Goal: Task Accomplishment & Management: Manage account settings

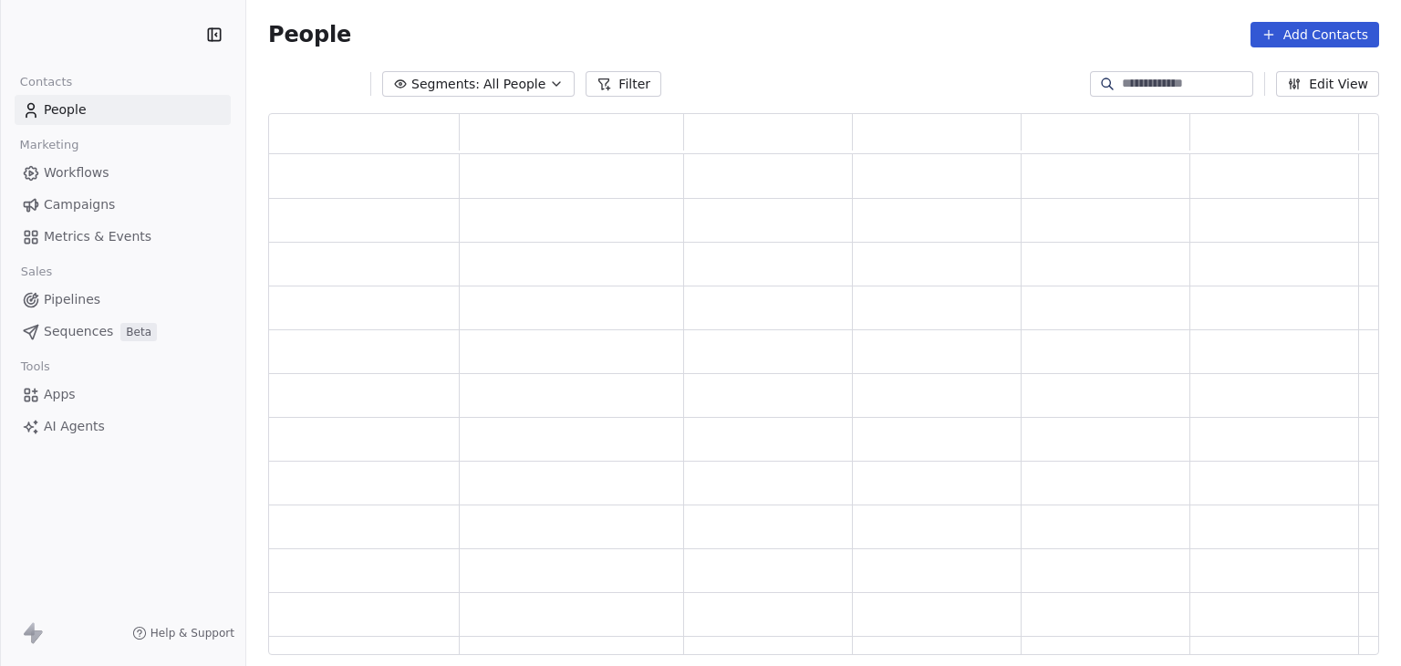
scroll to position [527, 1096]
click at [67, 34] on html "PracSkills Contacts People Marketing Workflows Campaigns Metrics & Events Sales…" at bounding box center [700, 333] width 1401 height 666
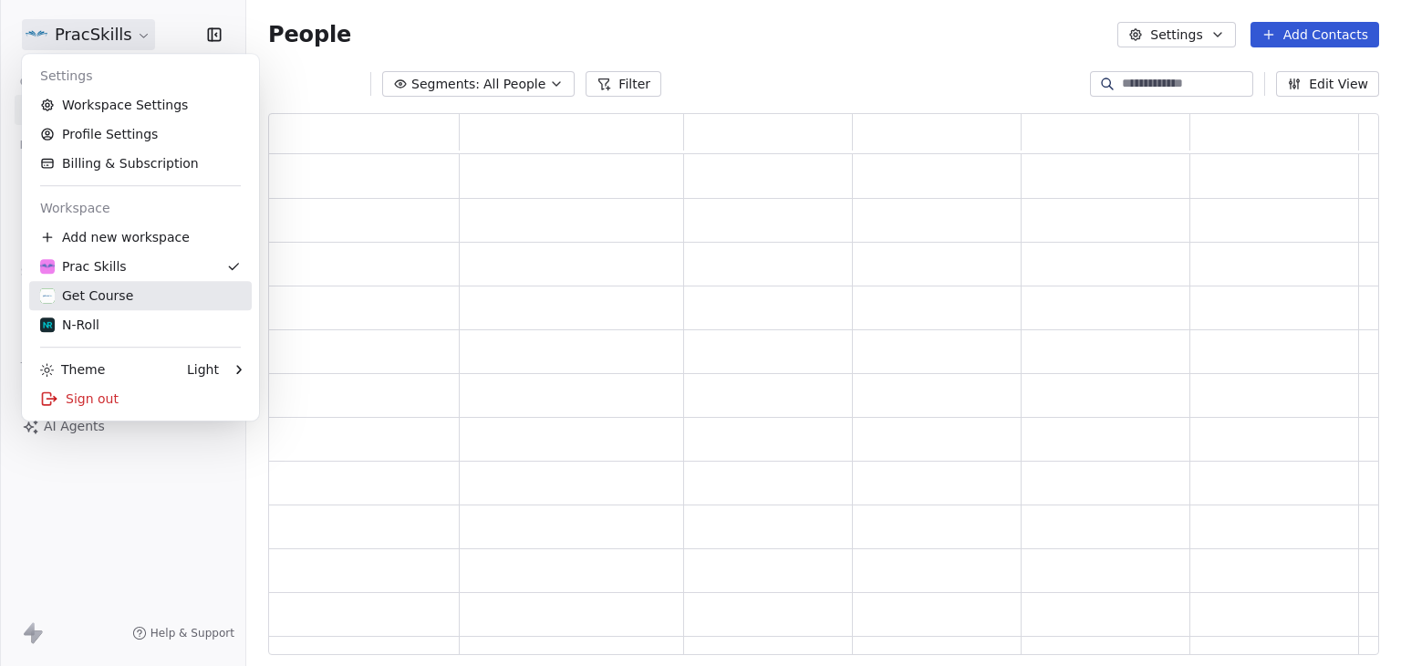
click at [94, 303] on div "Get Course" at bounding box center [86, 295] width 93 height 18
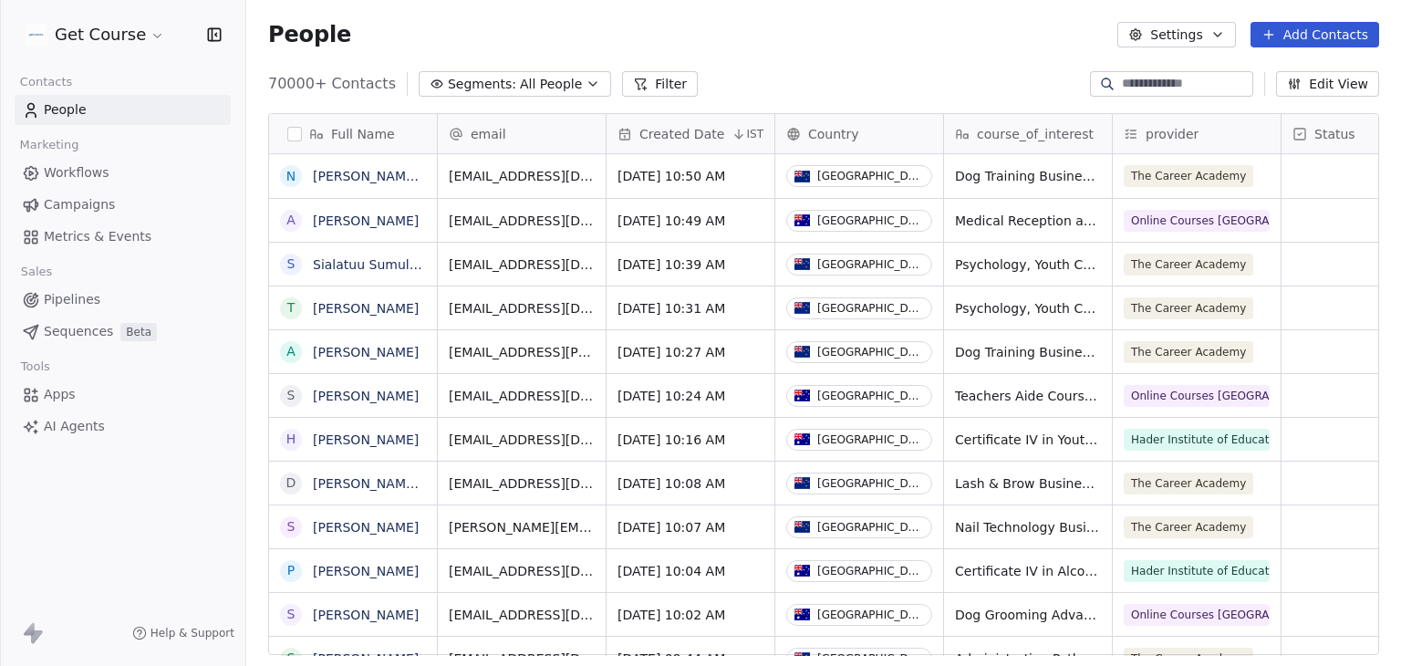
scroll to position [571, 1140]
click at [78, 192] on link "Campaigns" at bounding box center [123, 205] width 216 height 30
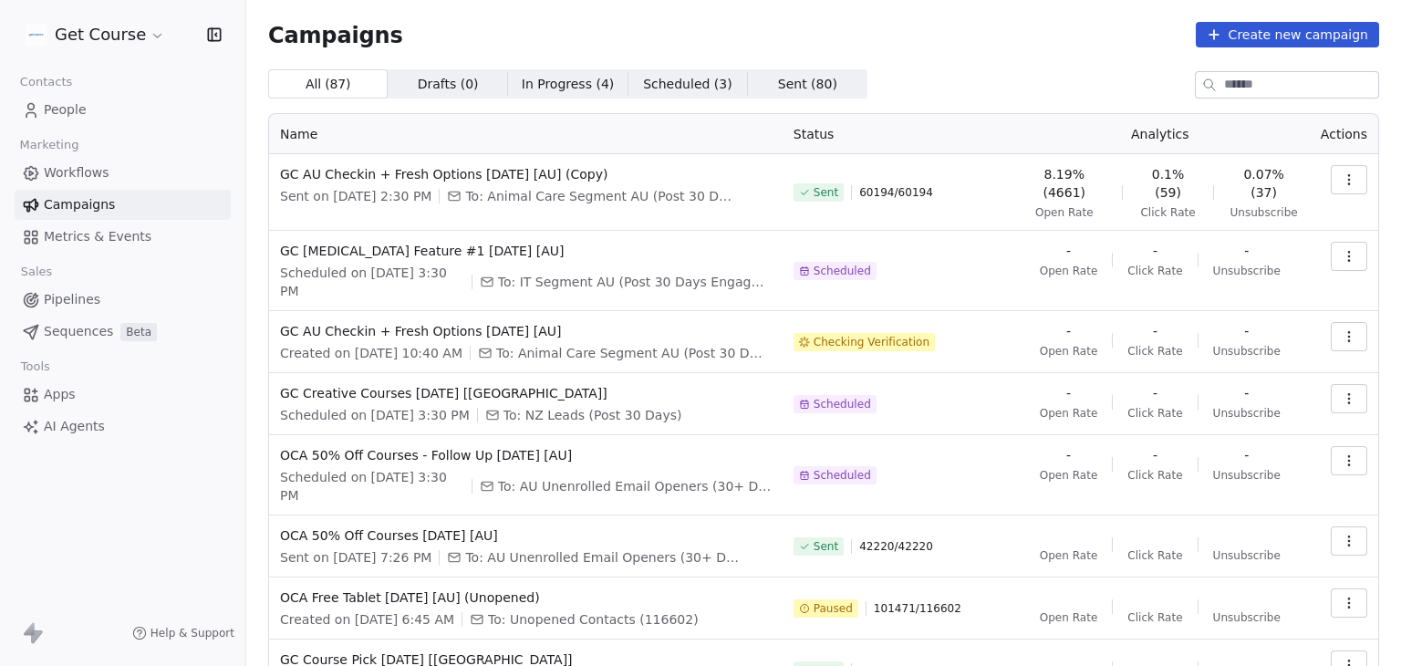
click at [1340, 300] on td at bounding box center [1344, 271] width 68 height 80
click at [1342, 338] on icon "button" at bounding box center [1349, 336] width 15 height 15
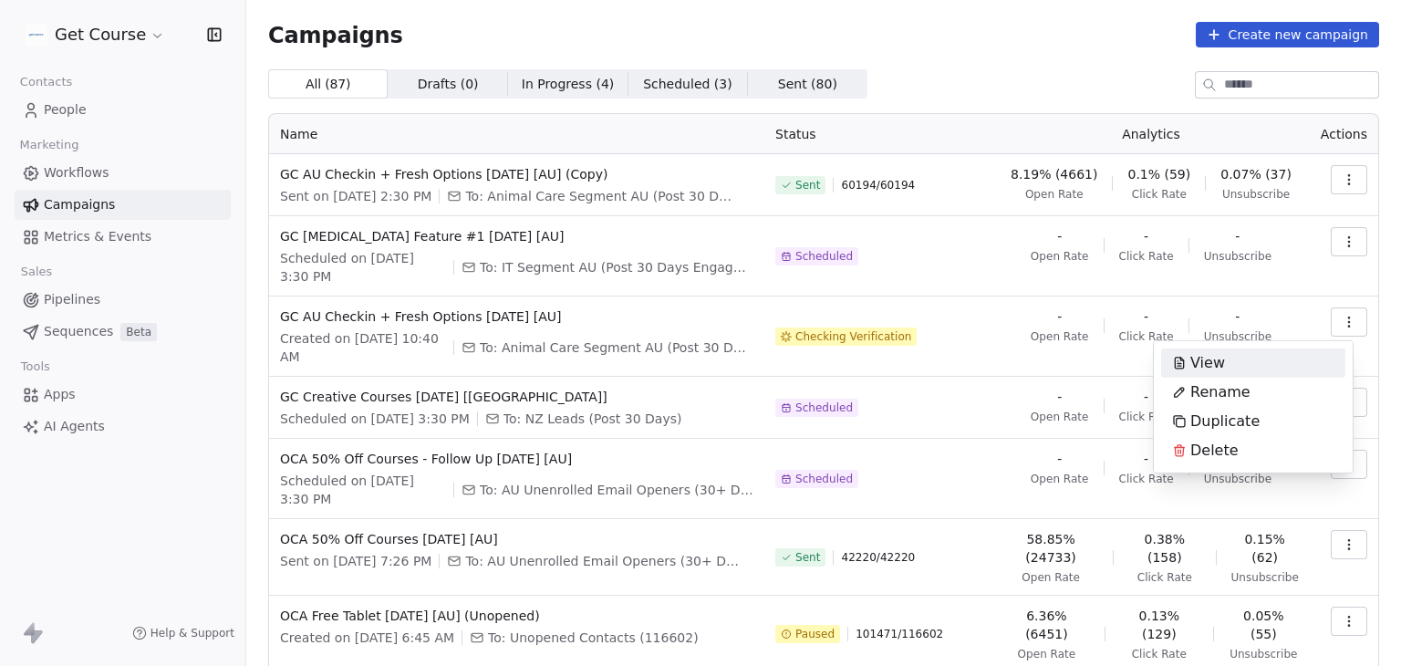
click at [225, 364] on html "Get Course Contacts People Marketing Workflows Campaigns Metrics & Events Sales…" at bounding box center [700, 333] width 1401 height 666
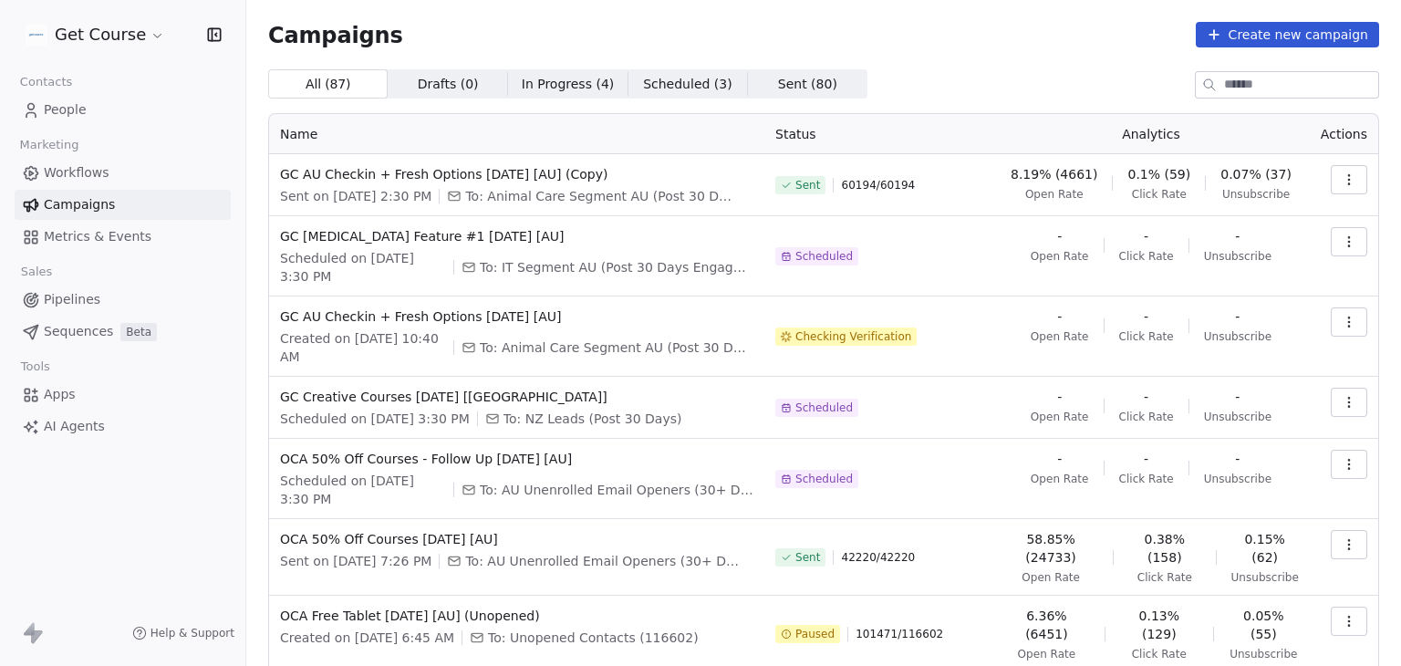
click at [1310, 323] on td at bounding box center [1344, 336] width 68 height 80
click at [1342, 322] on icon "button" at bounding box center [1349, 322] width 15 height 15
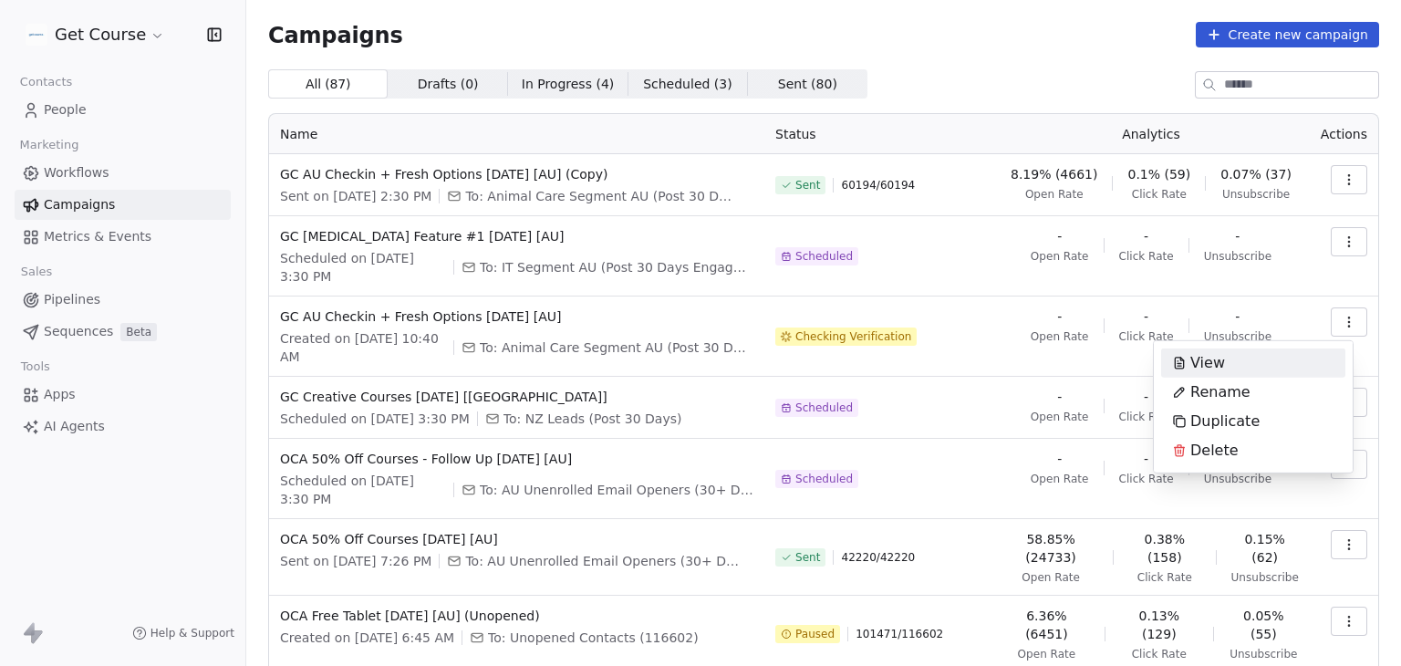
click at [970, 334] on html "Get Course Contacts People Marketing Workflows Campaigns Metrics & Events Sales…" at bounding box center [700, 333] width 1401 height 666
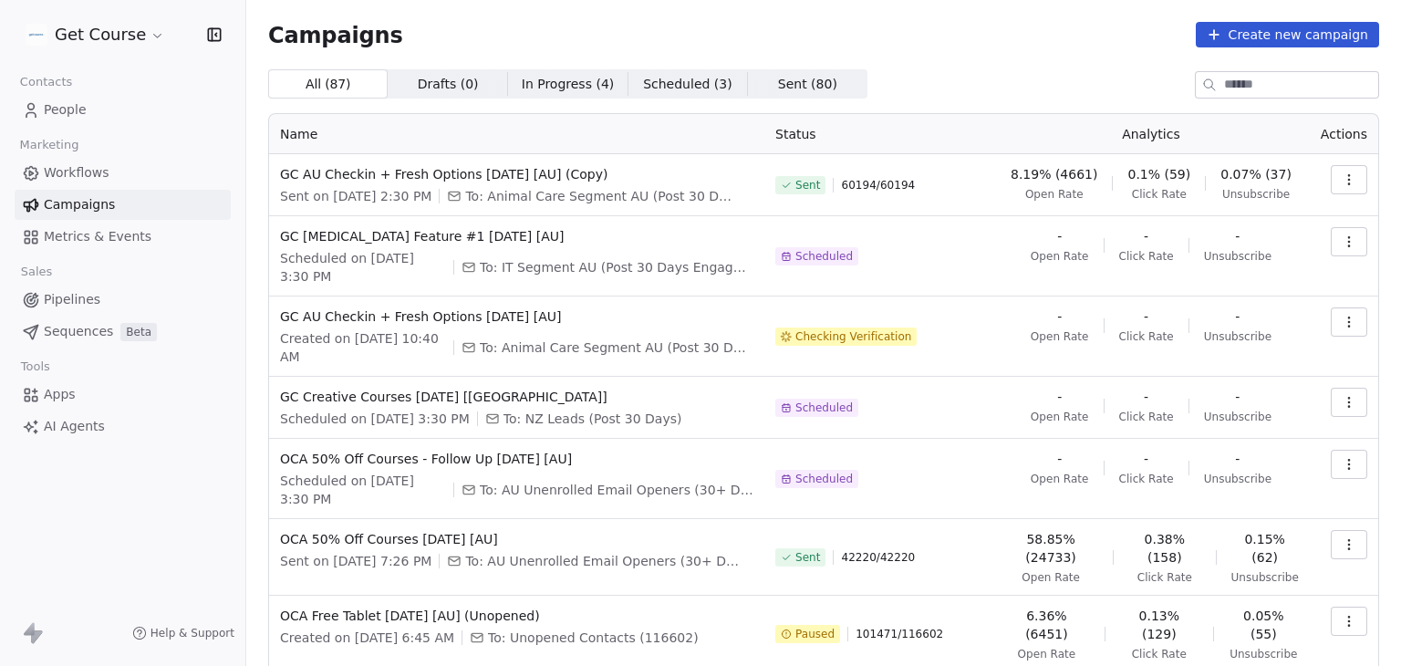
click at [1342, 322] on icon "button" at bounding box center [1349, 322] width 15 height 15
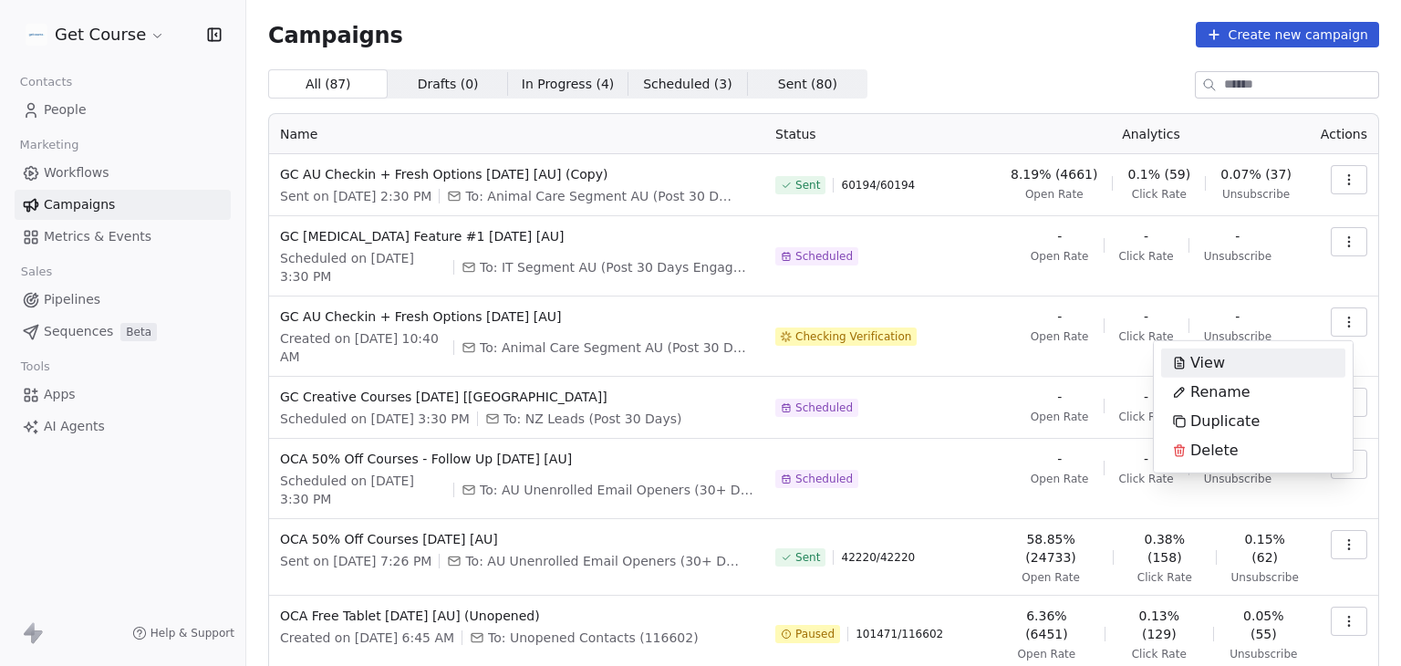
click at [953, 88] on html "Get Course Contacts People Marketing Workflows Campaigns Metrics & Events Sales…" at bounding box center [700, 333] width 1401 height 666
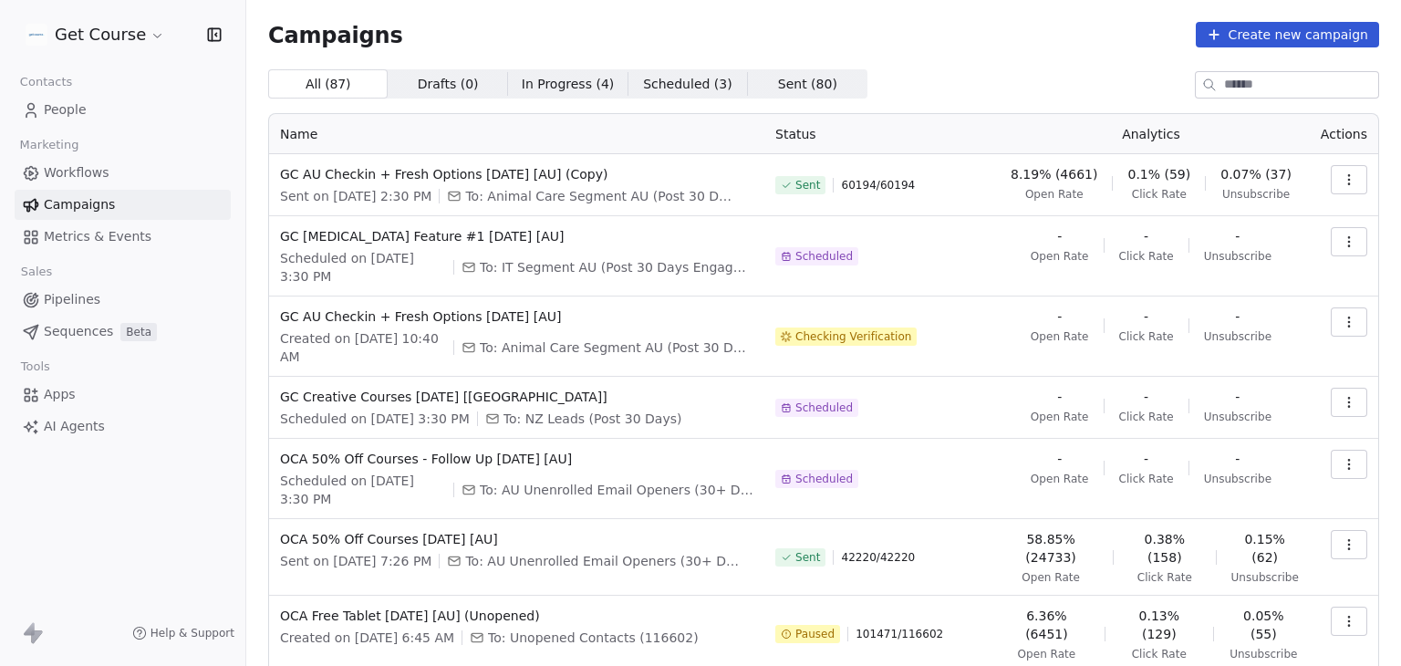
click at [1342, 180] on icon "button" at bounding box center [1349, 179] width 15 height 15
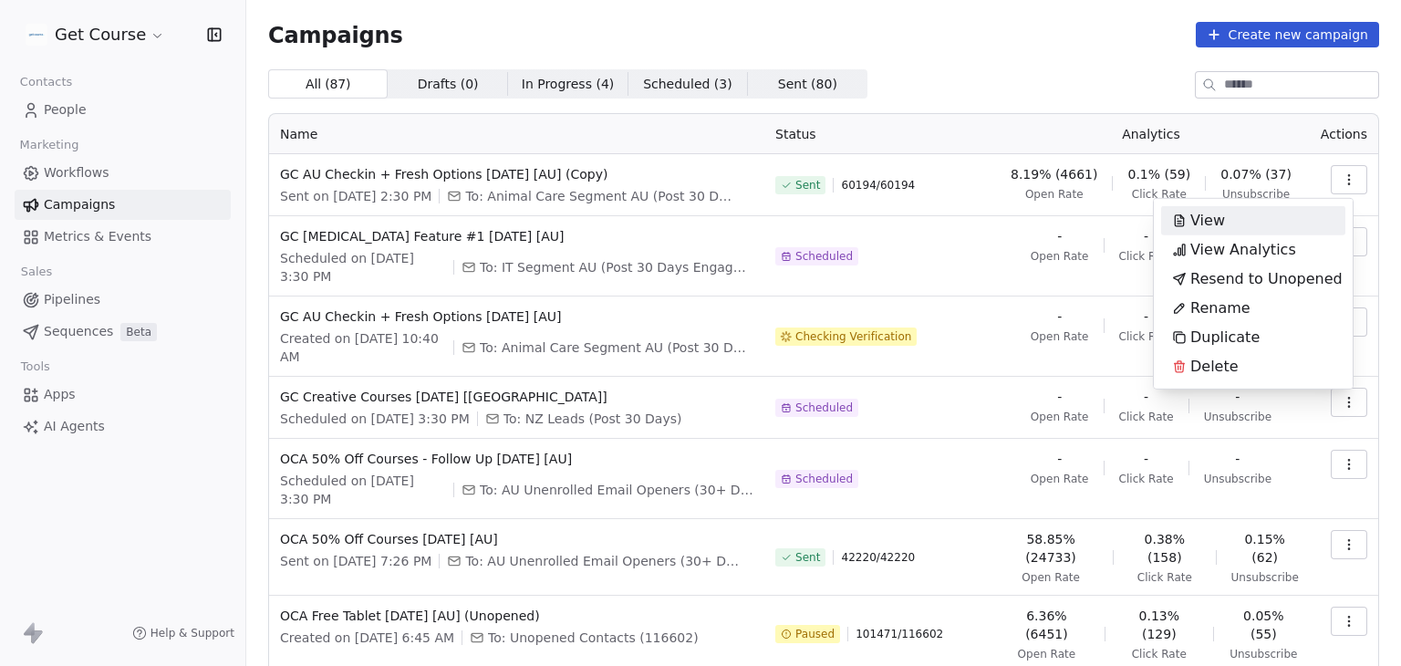
click at [1093, 101] on html "Get Course Contacts People Marketing Workflows Campaigns Metrics & Events Sales…" at bounding box center [700, 333] width 1401 height 666
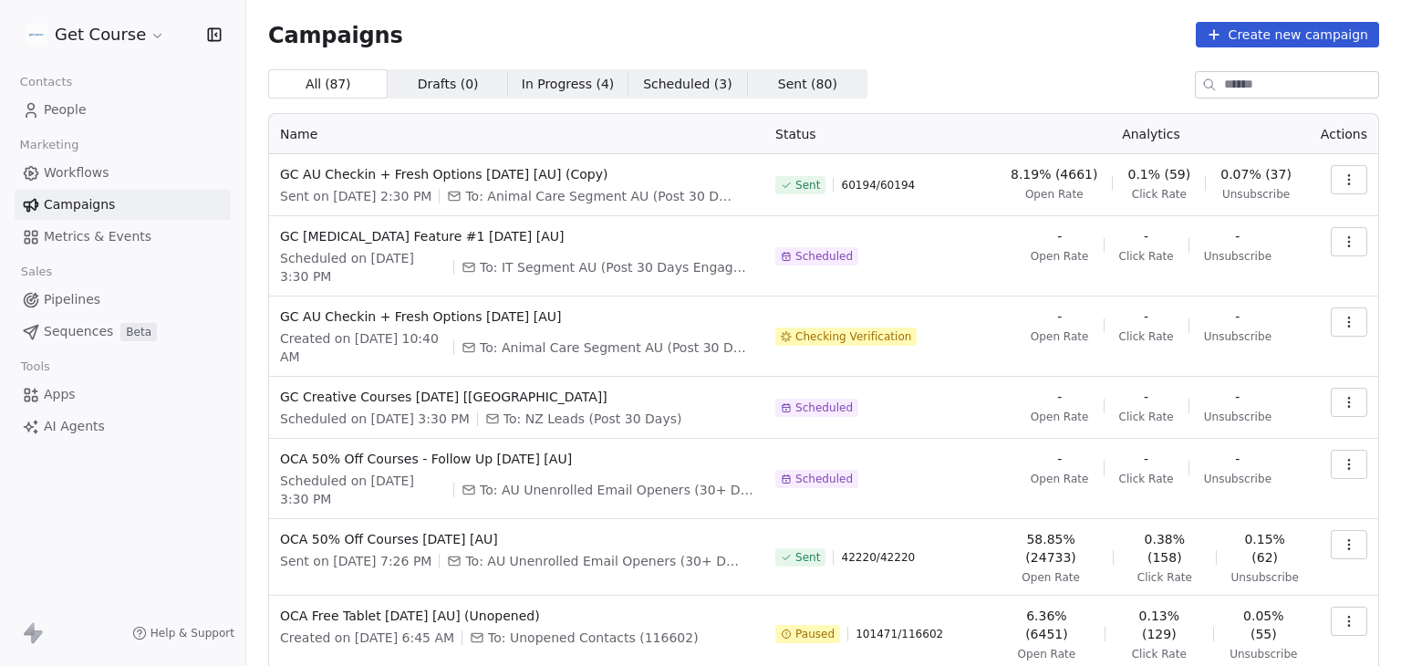
click at [1342, 243] on icon "button" at bounding box center [1349, 241] width 15 height 15
click at [985, 50] on html "Get Course Contacts People Marketing Workflows Campaigns Metrics & Events Sales…" at bounding box center [700, 333] width 1401 height 666
click at [1346, 416] on button "button" at bounding box center [1349, 402] width 36 height 29
click at [969, 308] on html "Get Course Contacts People Marketing Workflows Campaigns Metrics & Events Sales…" at bounding box center [700, 333] width 1401 height 666
click at [1331, 330] on button "button" at bounding box center [1349, 321] width 36 height 29
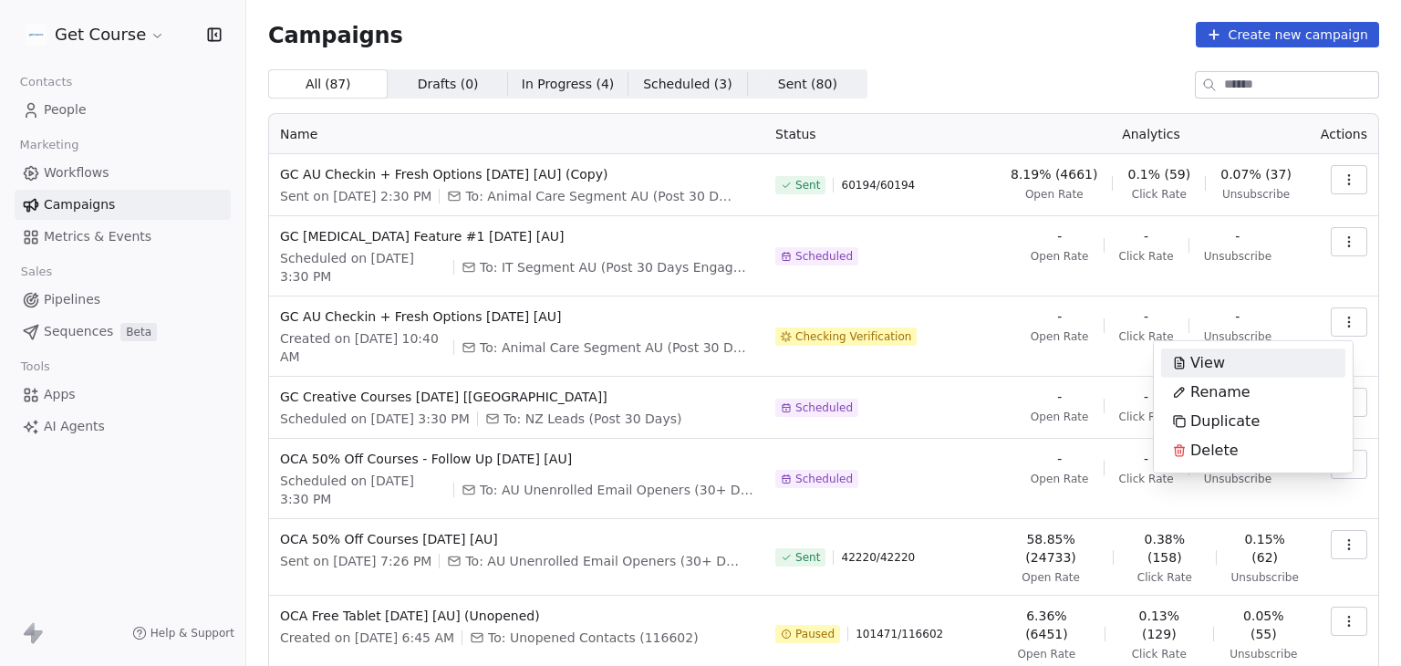
click at [1042, 328] on html "Get Course Contacts People Marketing Workflows Campaigns Metrics & Events Sales…" at bounding box center [700, 333] width 1401 height 666
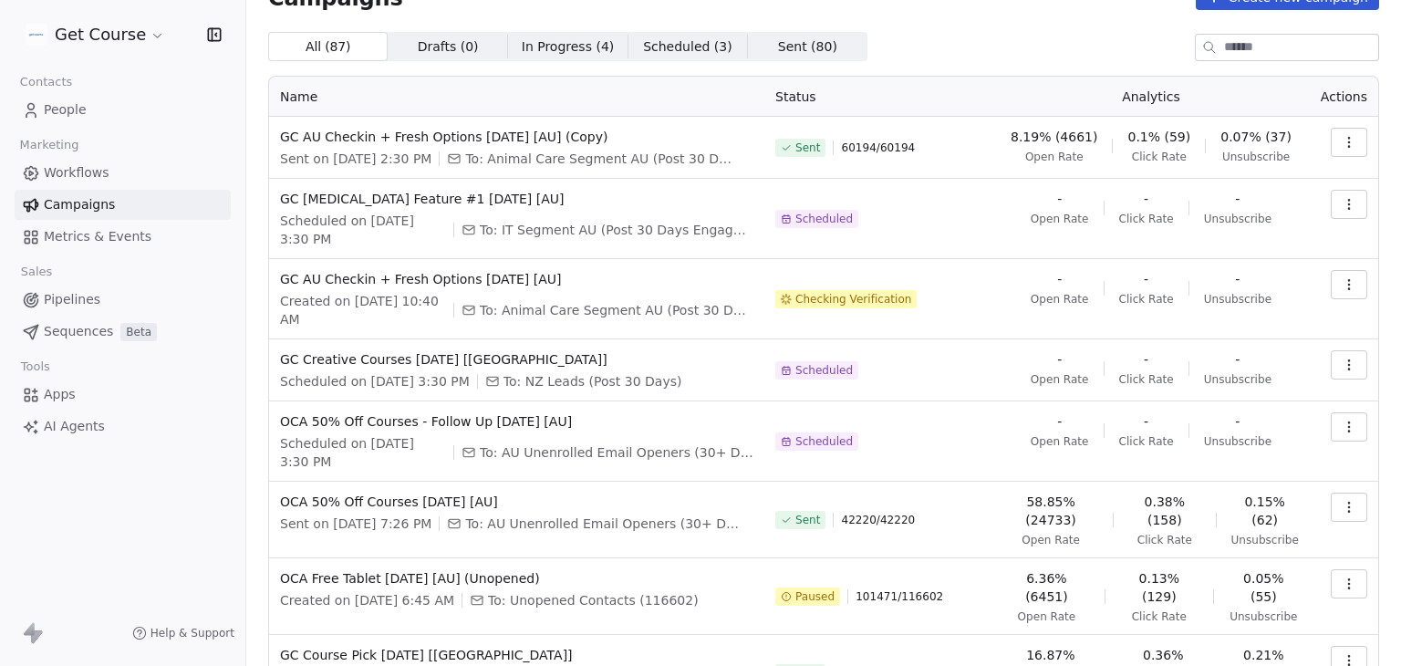
scroll to position [182, 0]
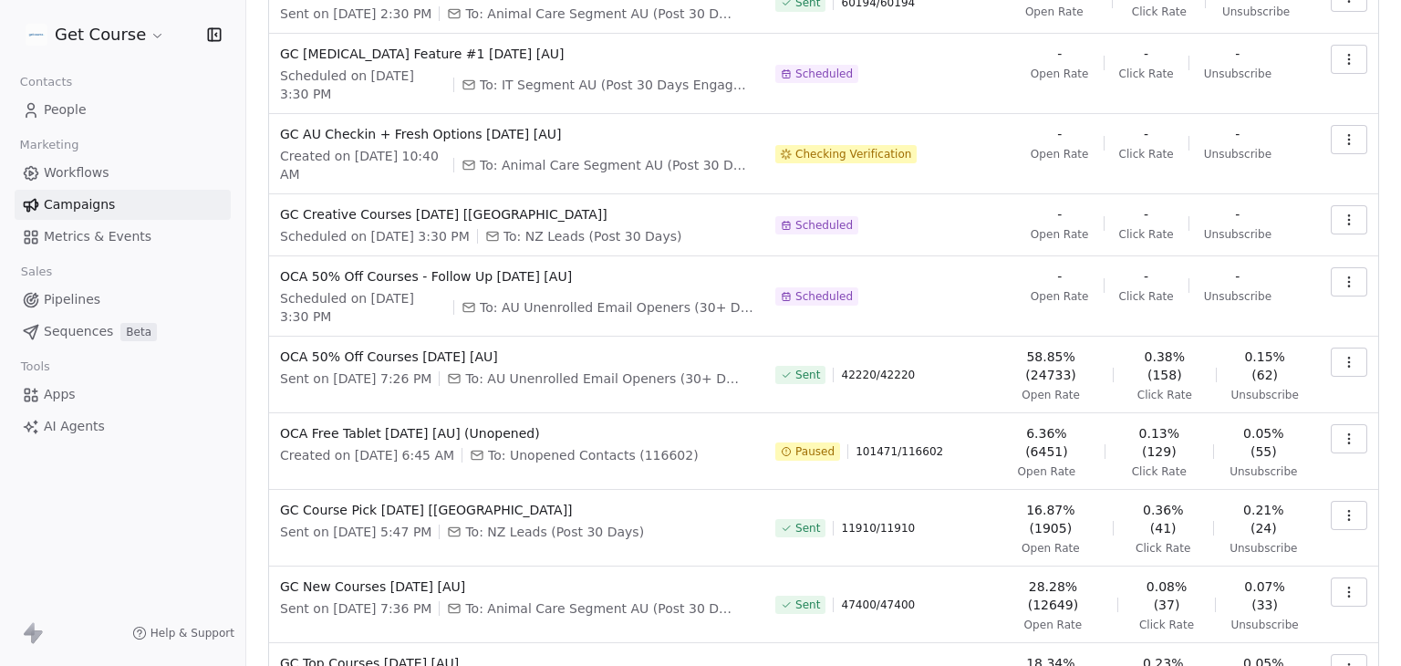
click at [1344, 443] on button "button" at bounding box center [1349, 438] width 36 height 29
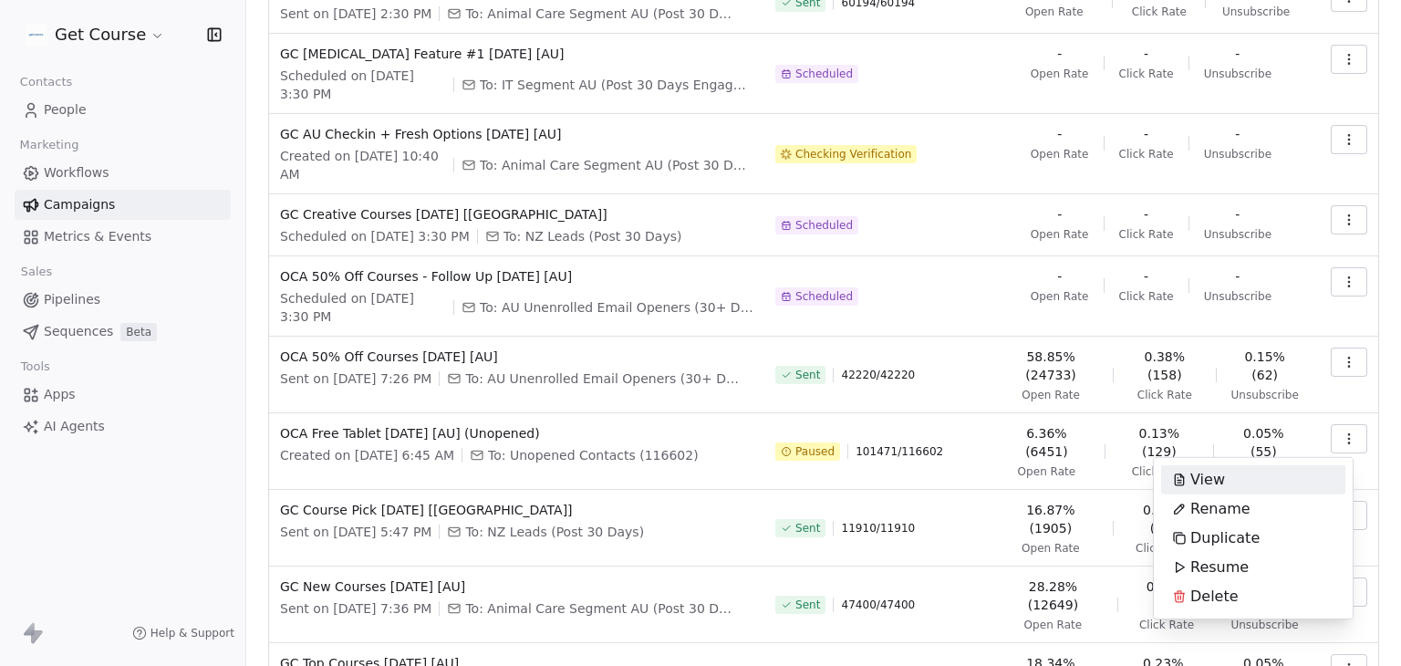
click at [919, 227] on html "Get Course Contacts People Marketing Workflows Campaigns Metrics & Events Sales…" at bounding box center [700, 333] width 1401 height 666
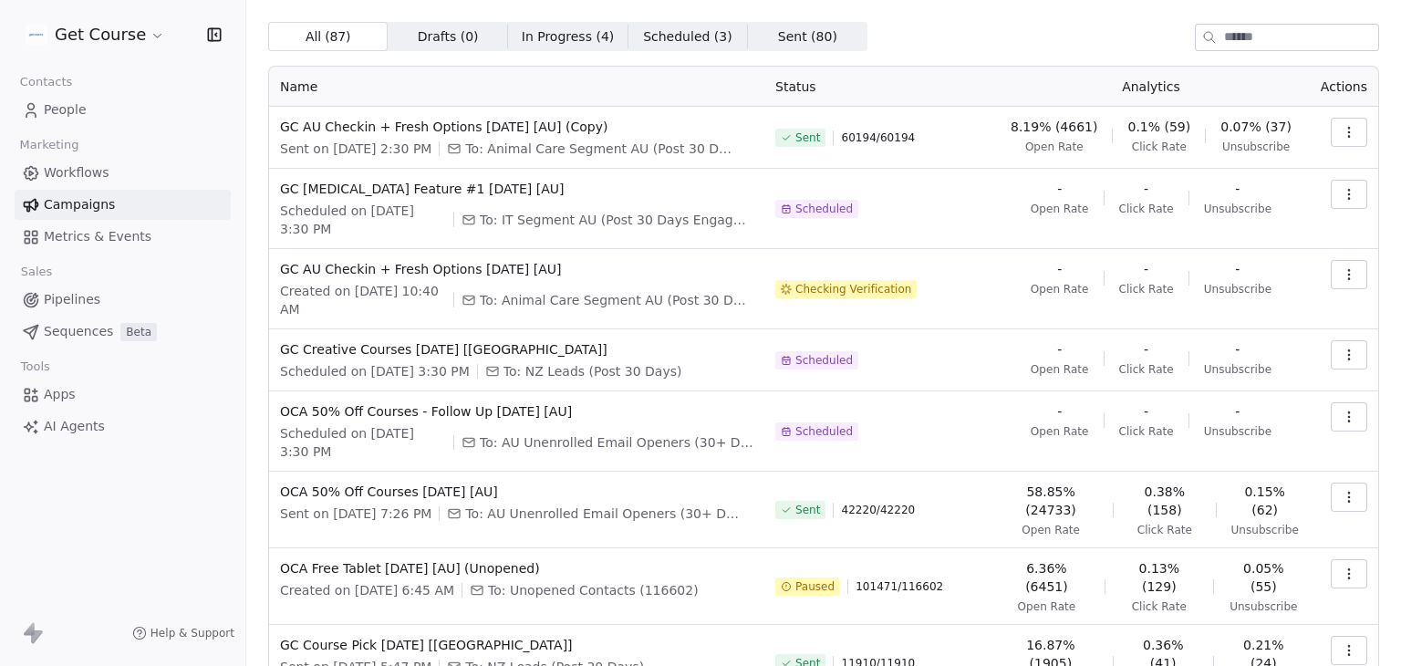
scroll to position [0, 0]
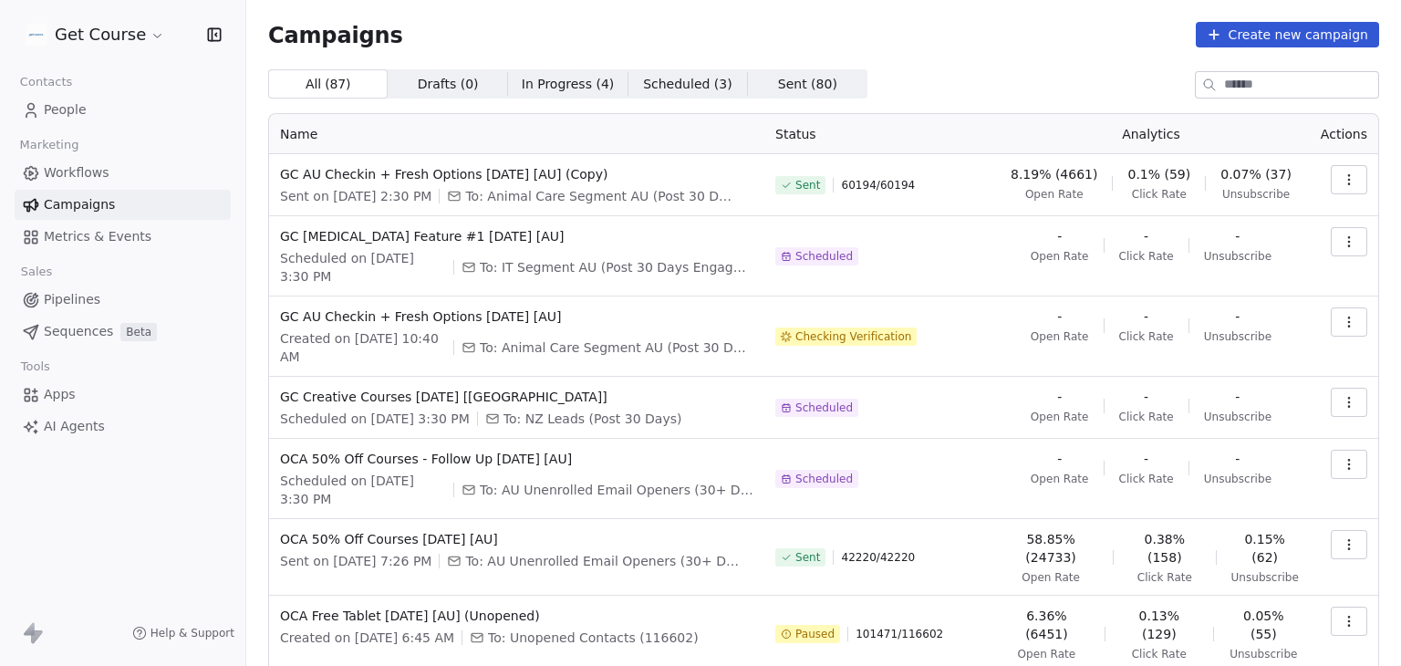
click at [0, 488] on div "Get Course Contacts People Marketing Workflows Campaigns Metrics & Events Sales…" at bounding box center [122, 333] width 245 height 666
drag, startPoint x: 938, startPoint y: 6, endPoint x: 796, endPoint y: 0, distance: 141.5
click at [937, 7] on div "Campaigns Create new campaign All ( 87 ) All ( 87 ) Drafts ( 0 ) Drafts ( 0 ) I…" at bounding box center [823, 489] width 1155 height 979
click at [75, 31] on html "Get Course Contacts People Marketing Workflows Campaigns Metrics & Events Sales…" at bounding box center [700, 333] width 1401 height 666
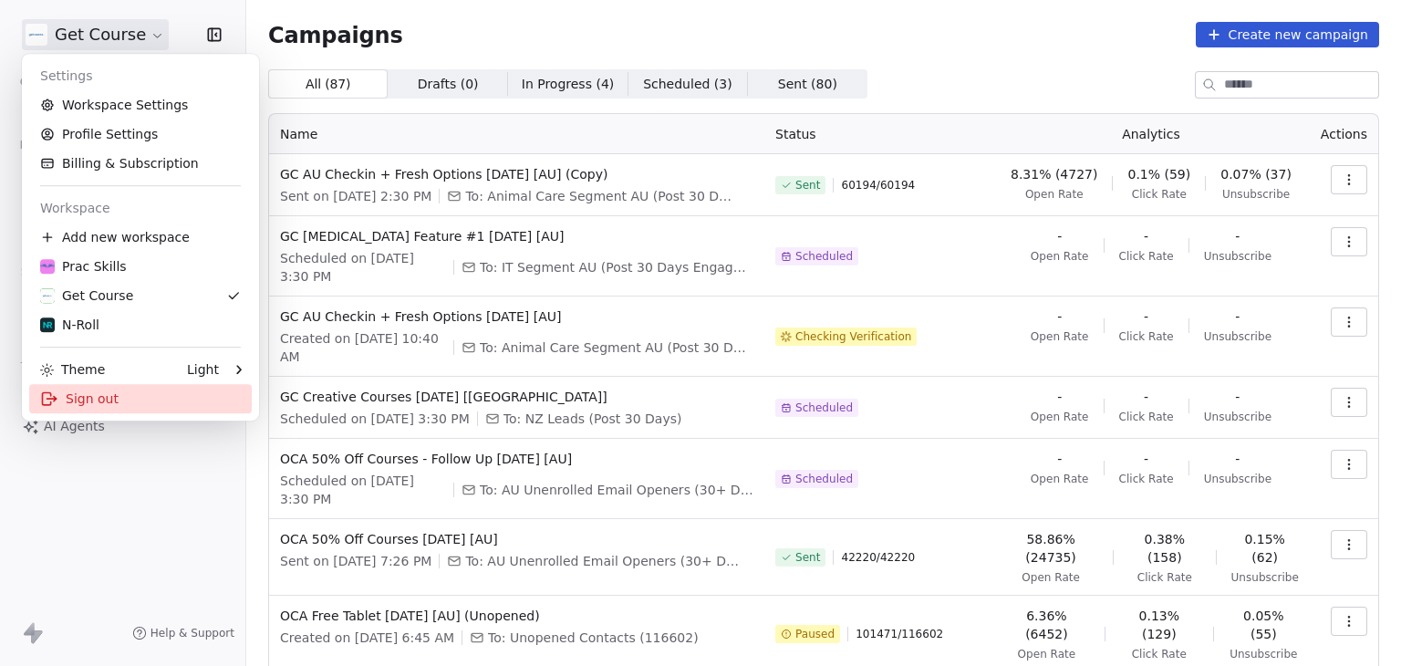
click at [58, 391] on div "Sign out" at bounding box center [140, 398] width 223 height 29
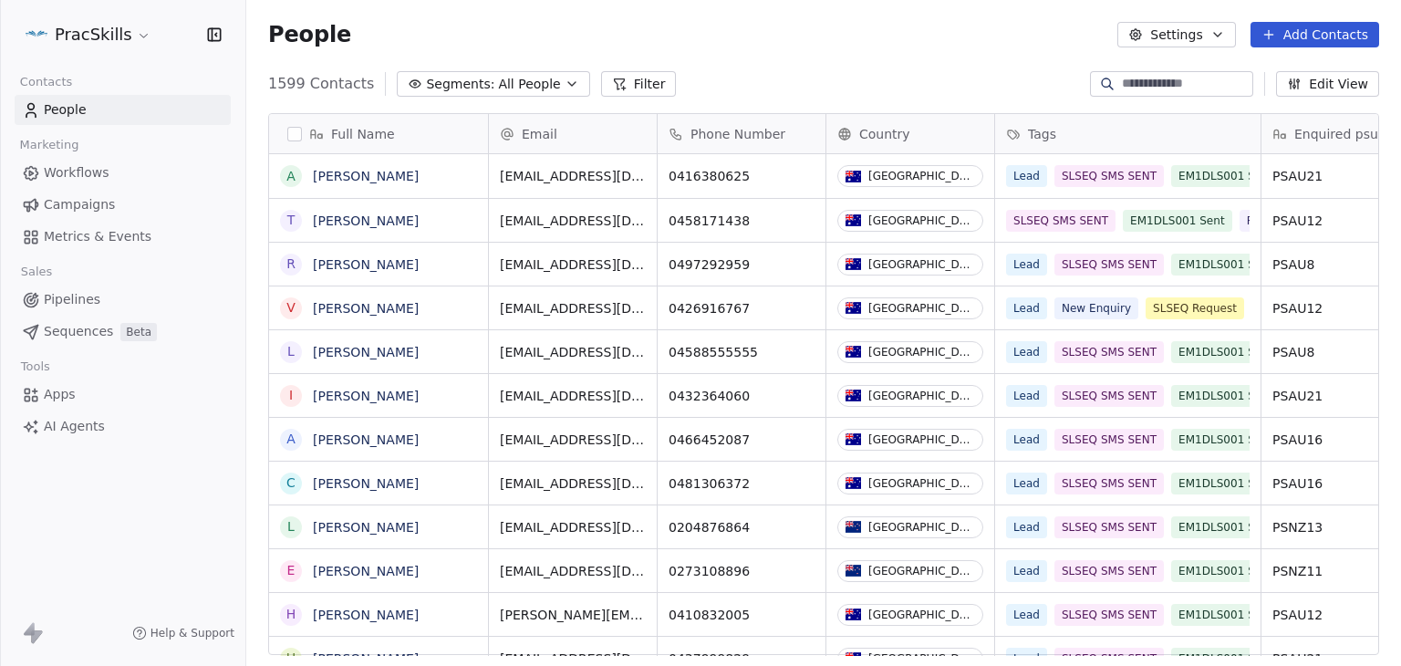
scroll to position [571, 1140]
click at [110, 37] on html "PracSkills Contacts People Marketing Workflows Campaigns Metrics & Events Sales…" at bounding box center [700, 333] width 1401 height 666
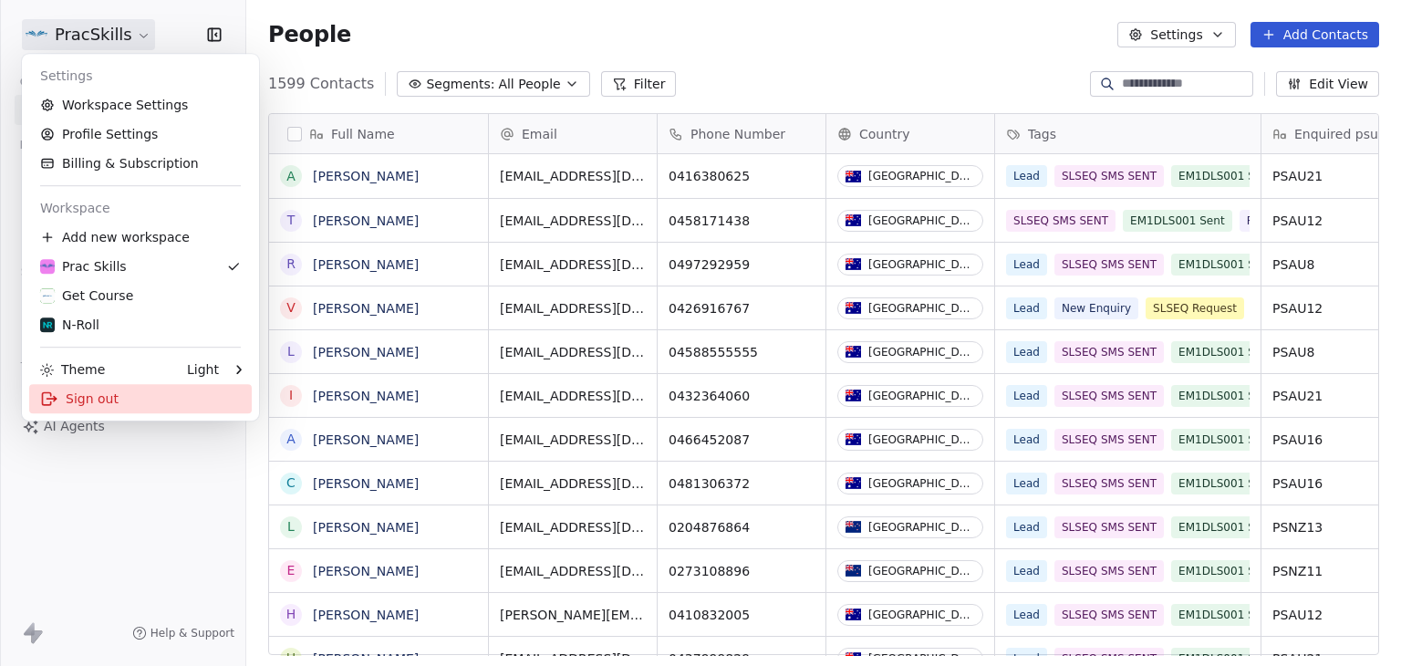
click at [67, 391] on div "Sign out" at bounding box center [140, 398] width 223 height 29
